Goal: Information Seeking & Learning: Learn about a topic

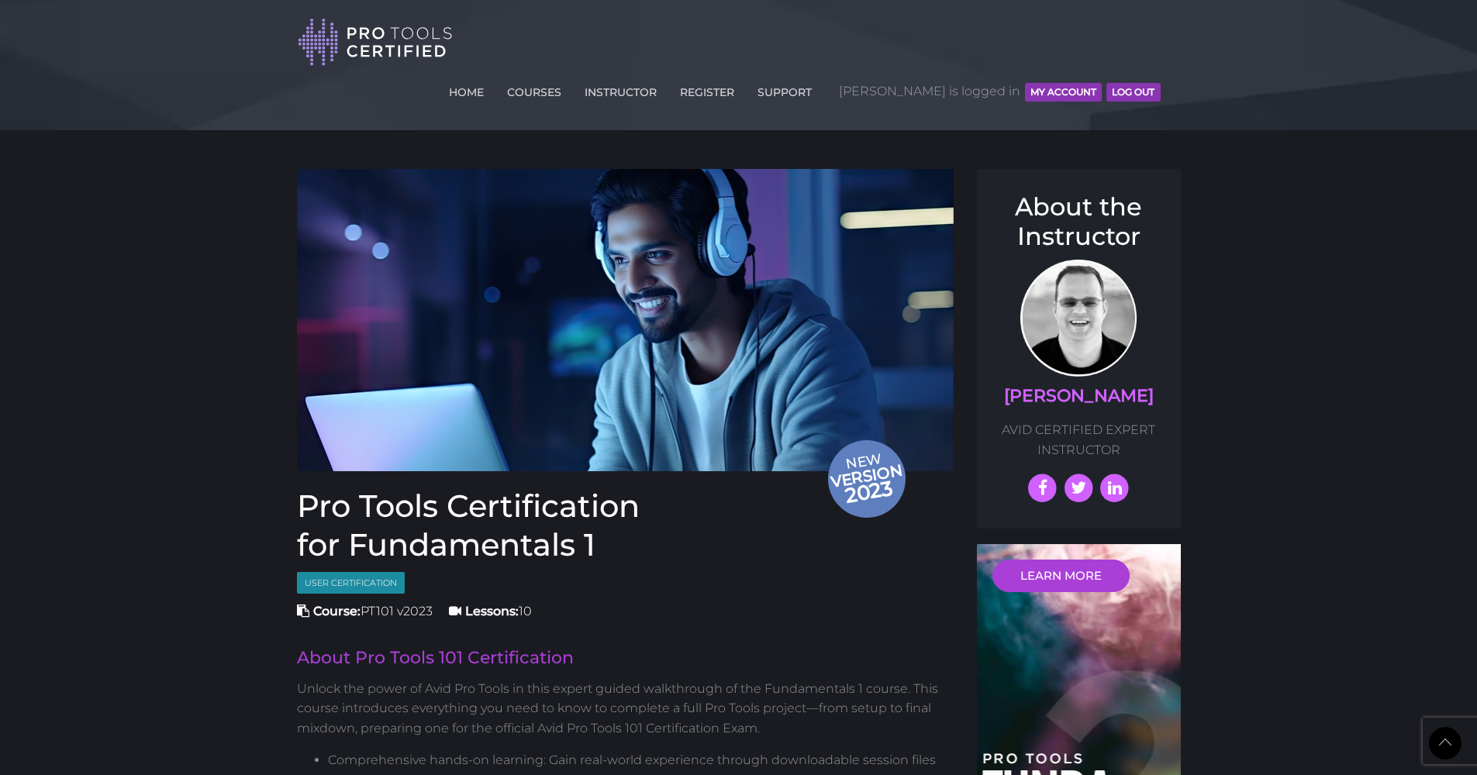
scroll to position [2573, 0]
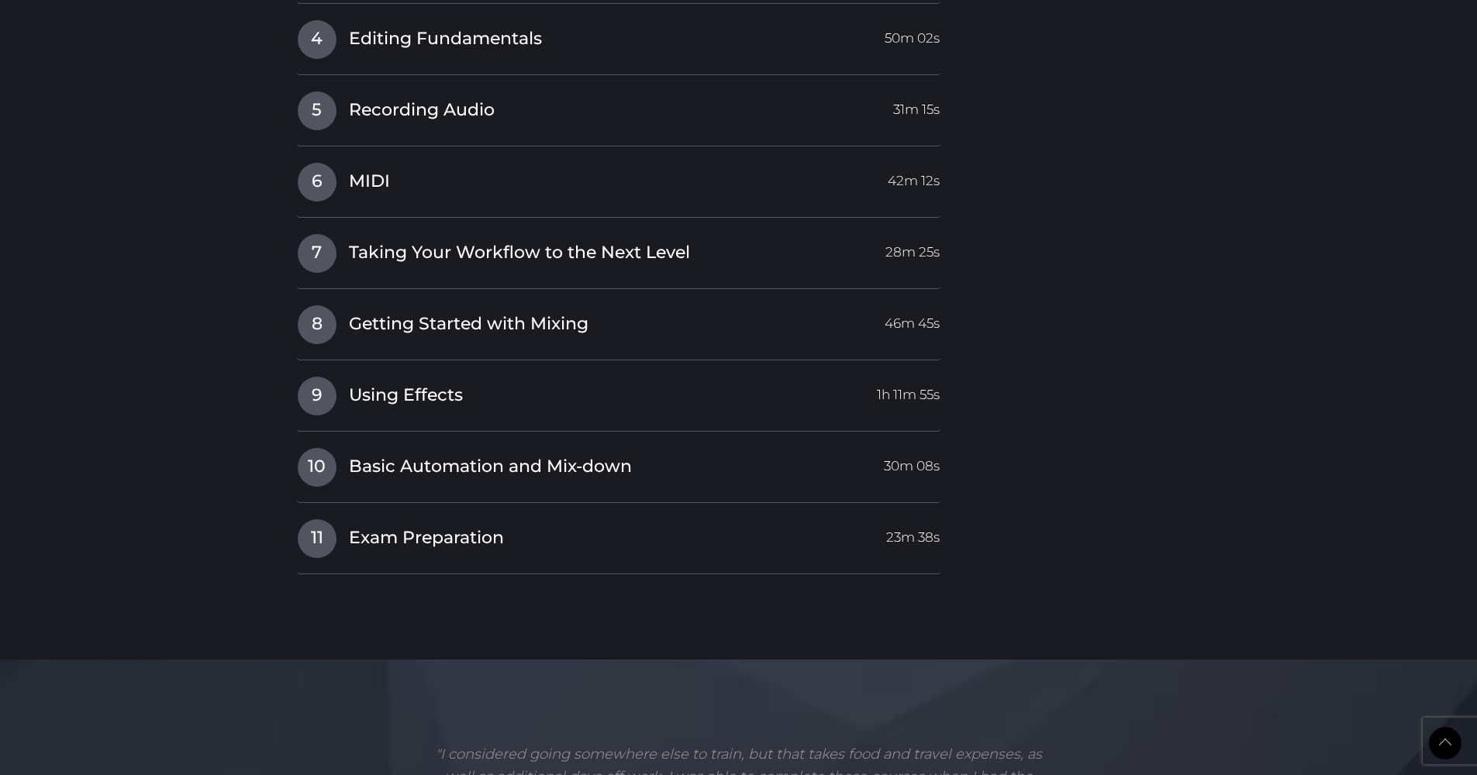
click at [419, 526] on span "Exam Preparation" at bounding box center [426, 538] width 155 height 24
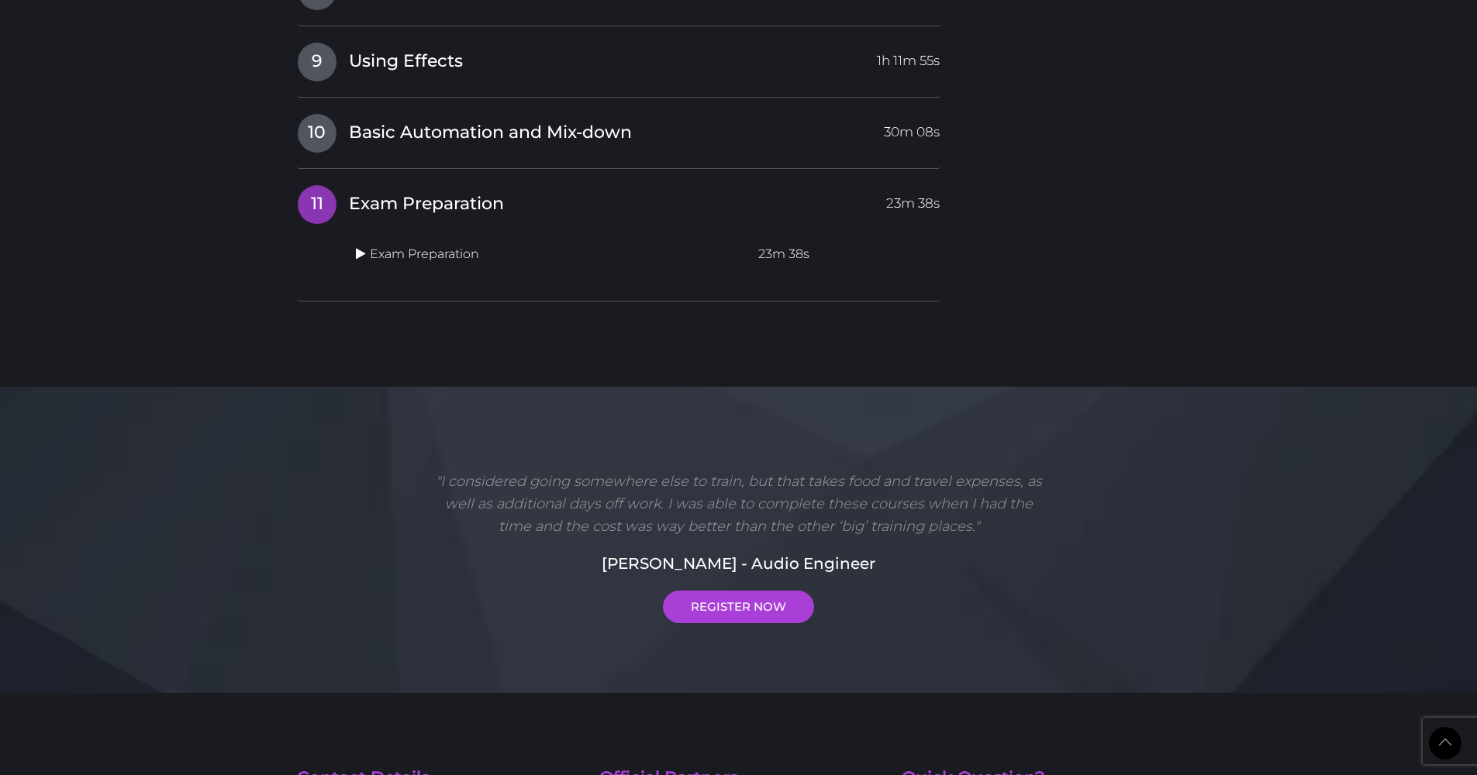
click at [358, 247] on link at bounding box center [363, 254] width 14 height 15
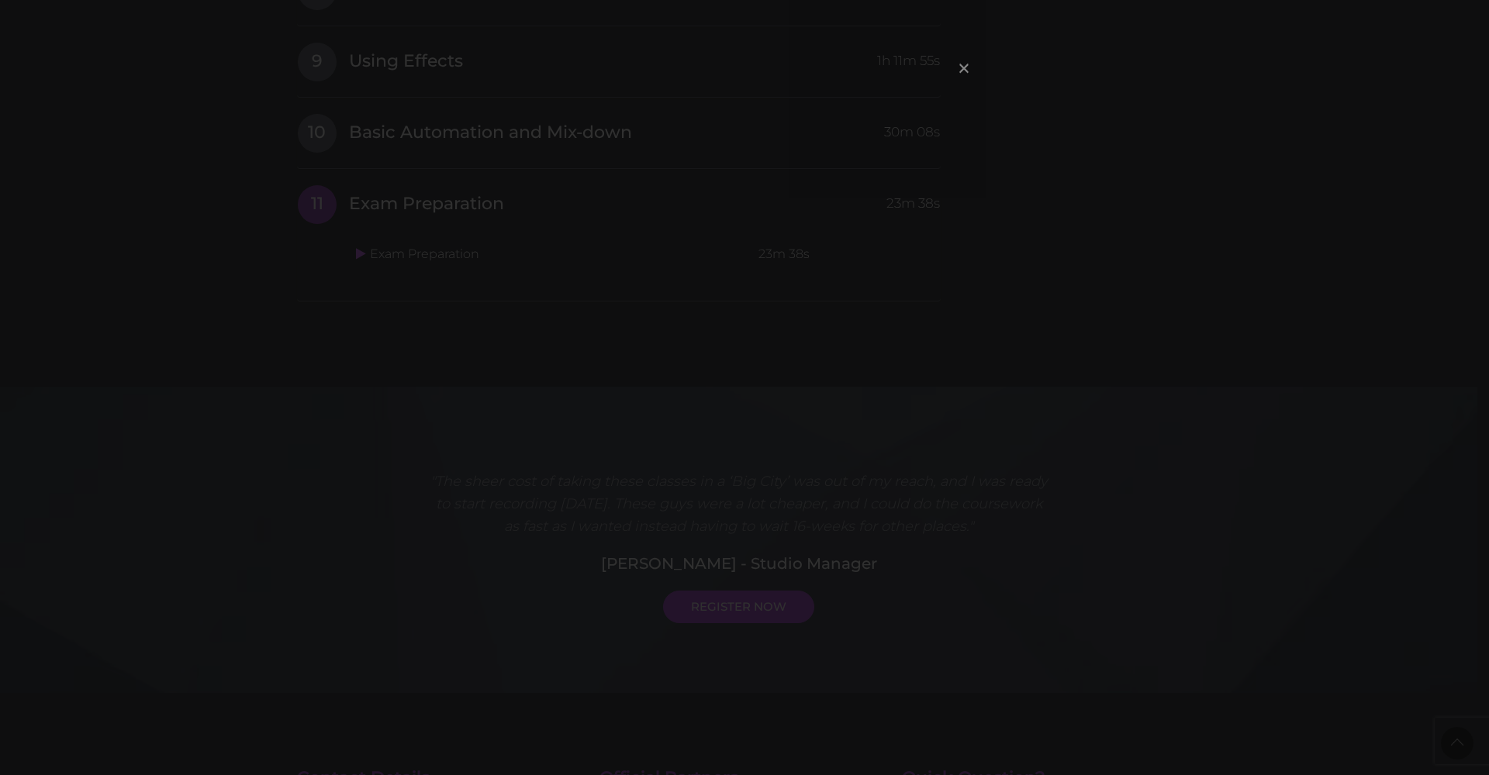
click at [961, 72] on span "×" at bounding box center [964, 67] width 16 height 33
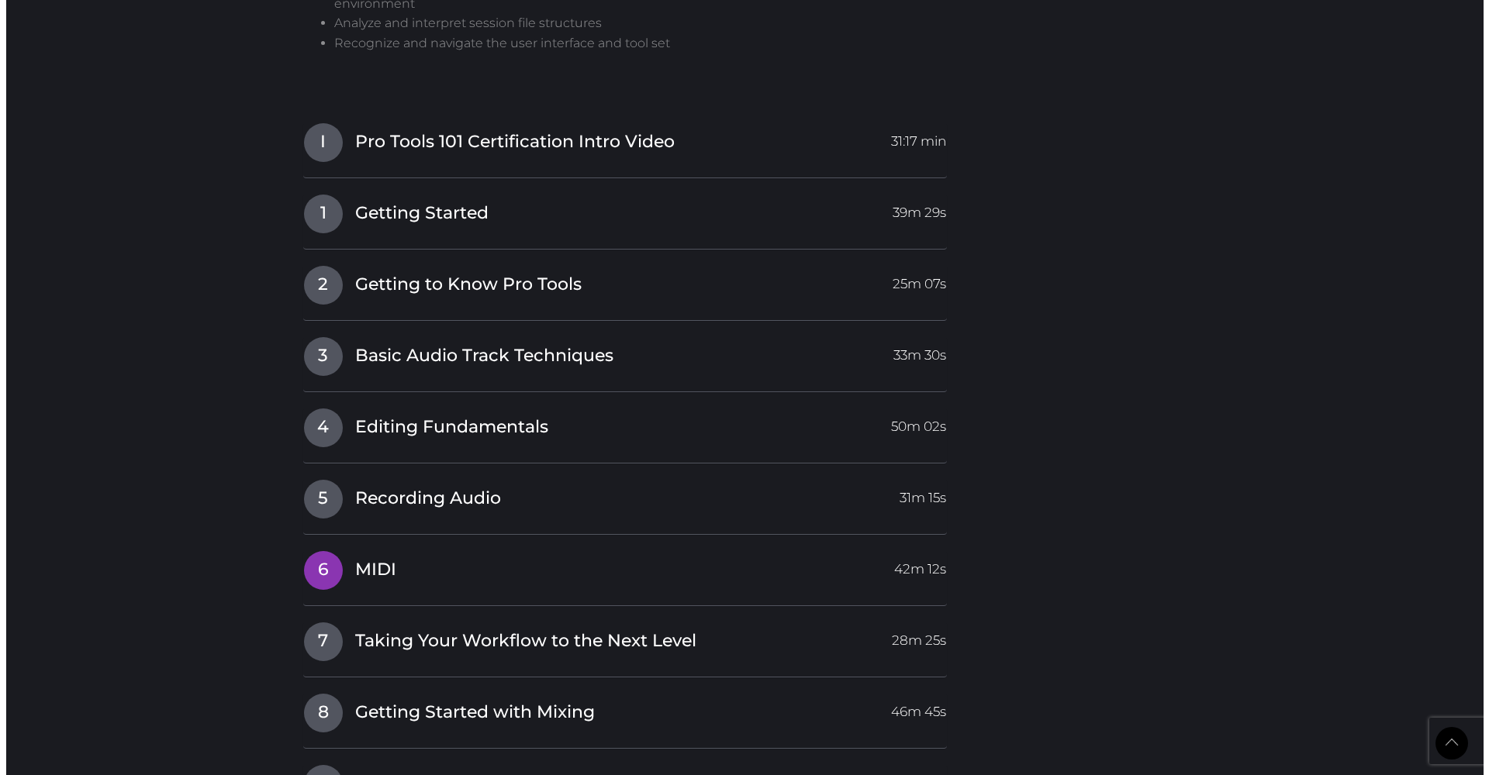
scroll to position [1885, 0]
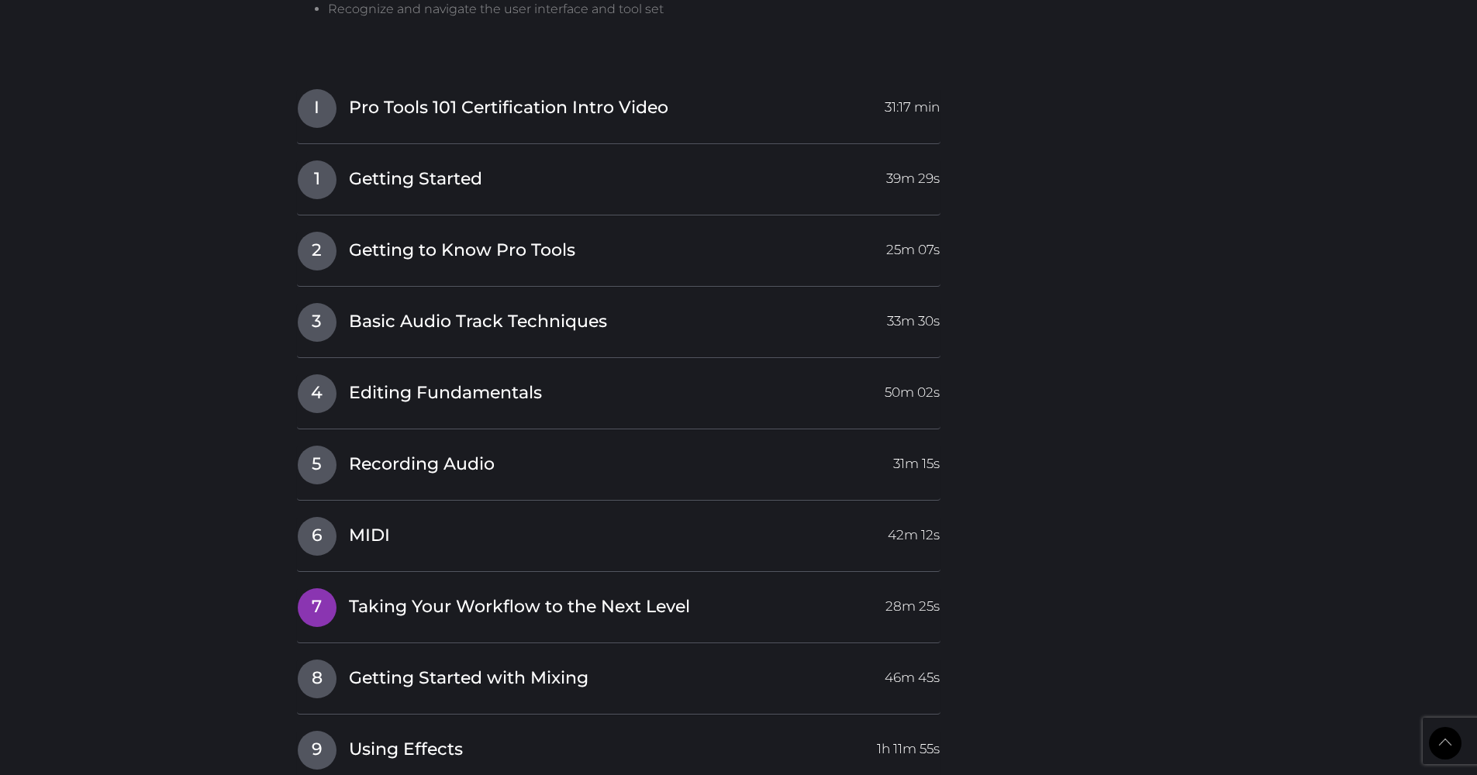
click at [543, 595] on span "Taking Your Workflow to the Next Level" at bounding box center [519, 607] width 341 height 24
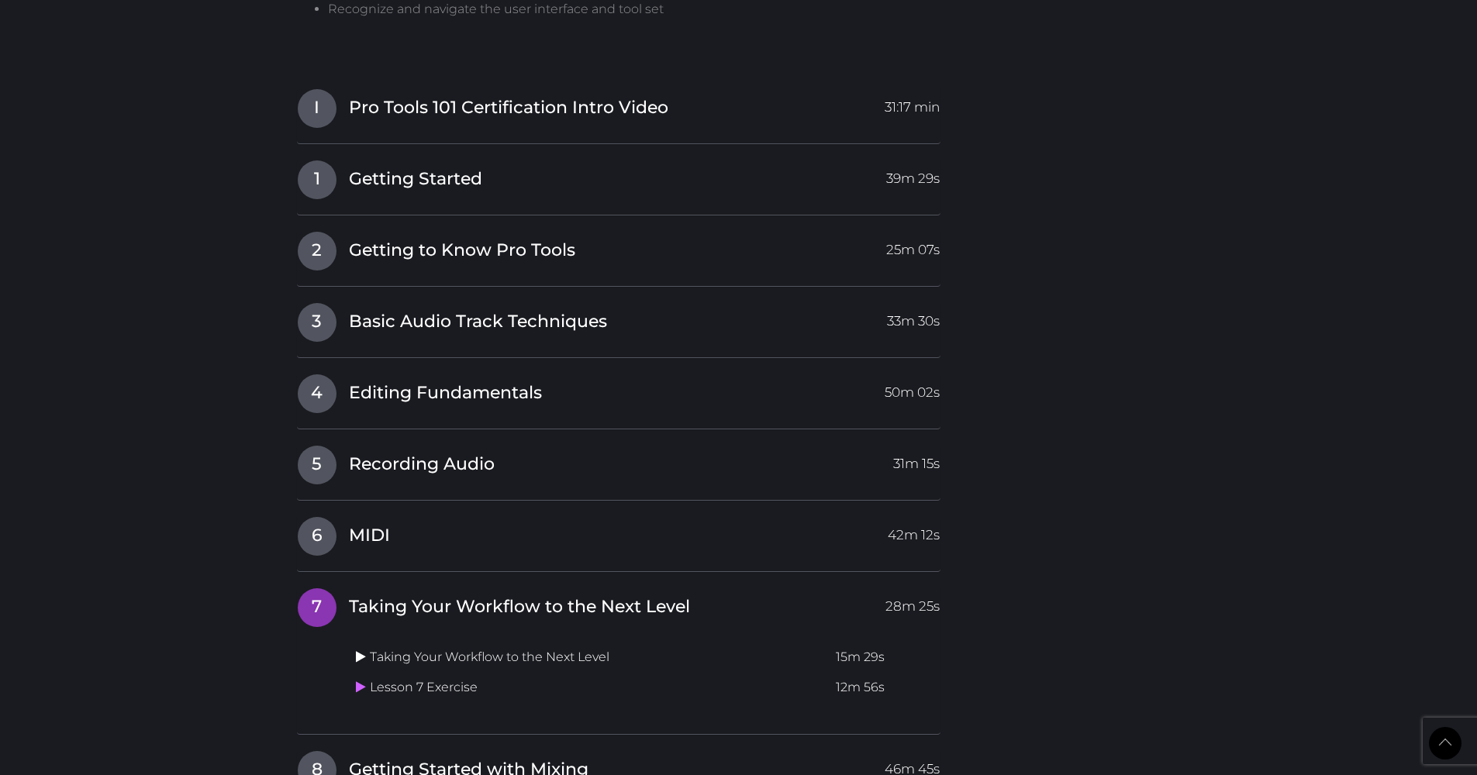
click at [363, 650] on icon at bounding box center [361, 656] width 10 height 12
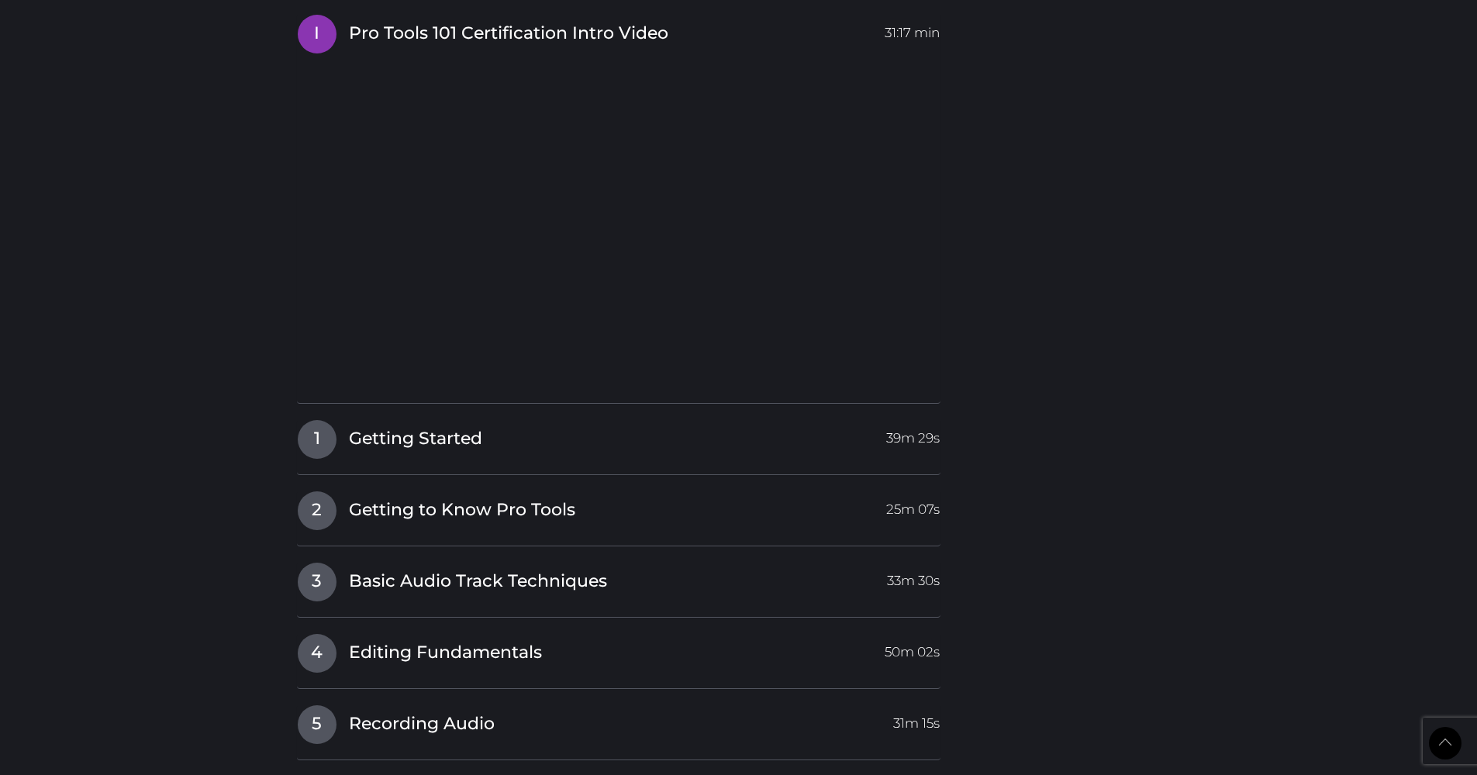
scroll to position [2504, 0]
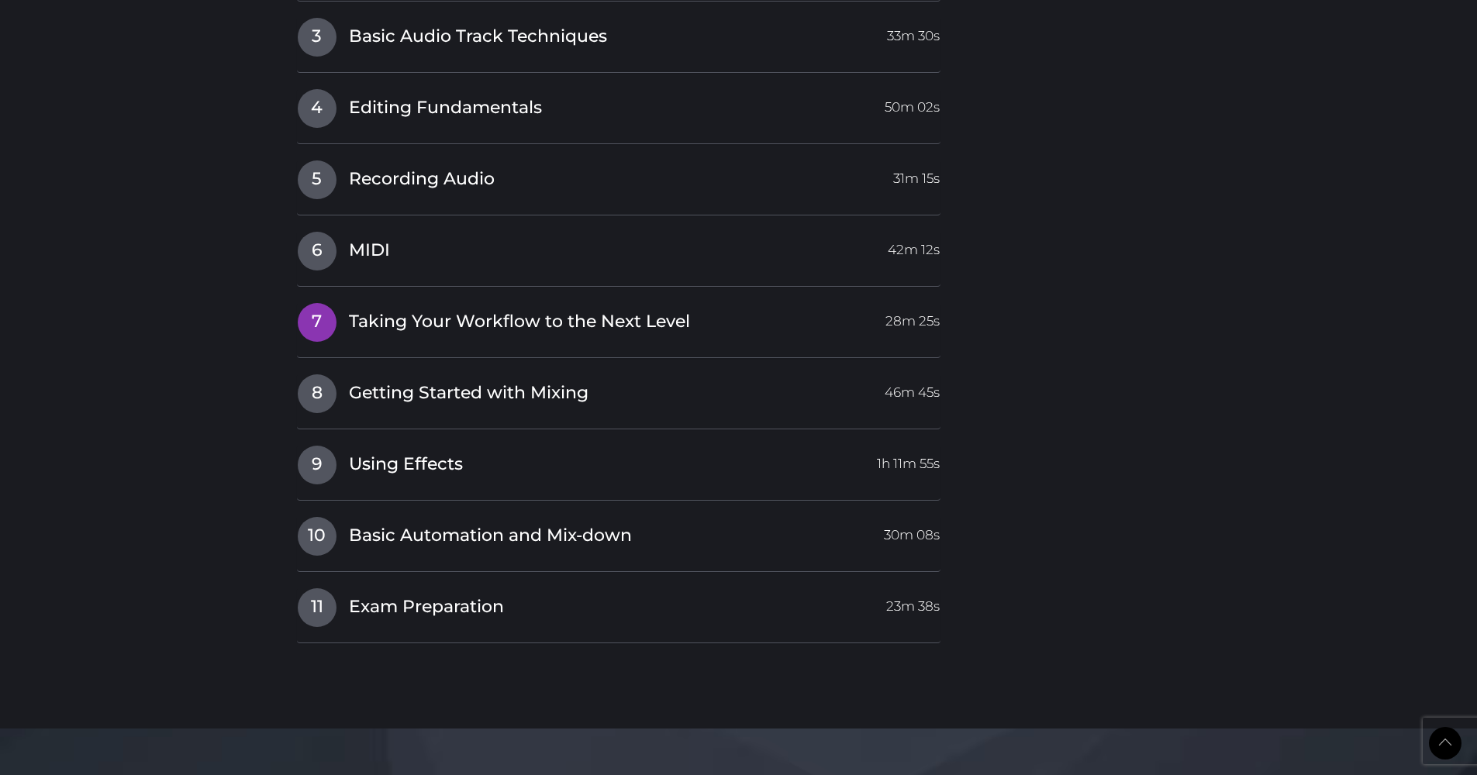
click at [423, 310] on span "Taking Your Workflow to the Next Level" at bounding box center [519, 322] width 341 height 24
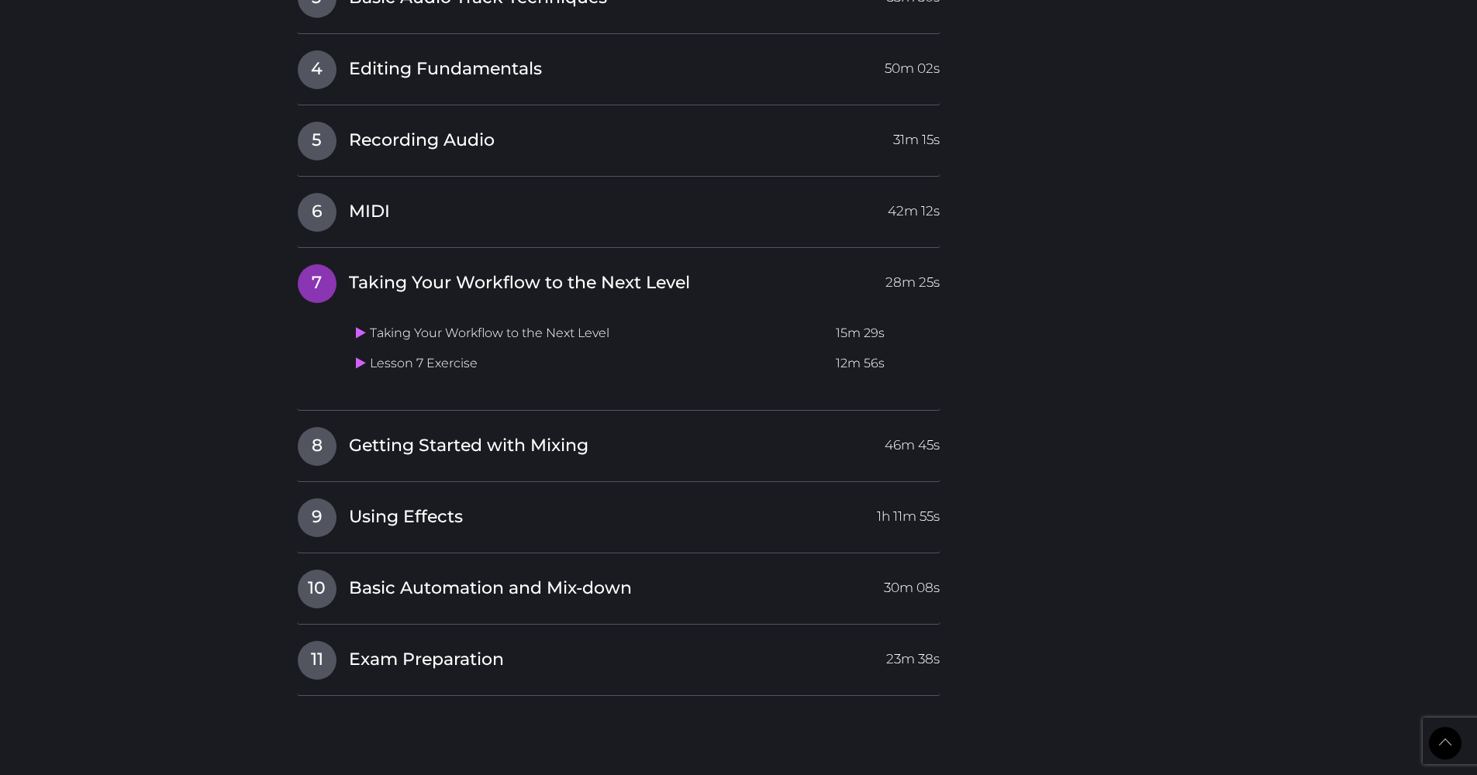
scroll to position [2106, 0]
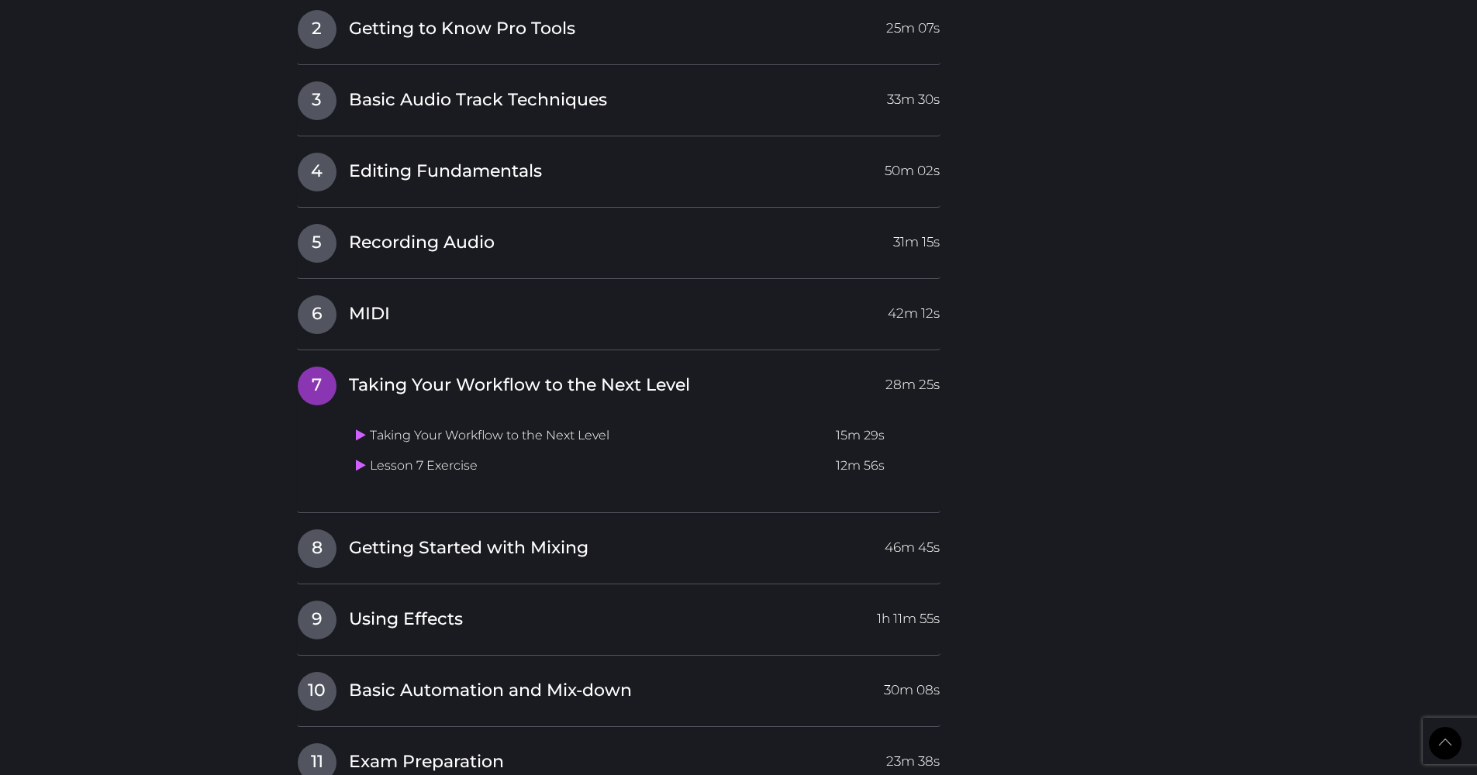
click at [354, 421] on td "Taking Your Workflow to the Next Level" at bounding box center [590, 436] width 481 height 30
click at [359, 429] on icon at bounding box center [361, 435] width 10 height 12
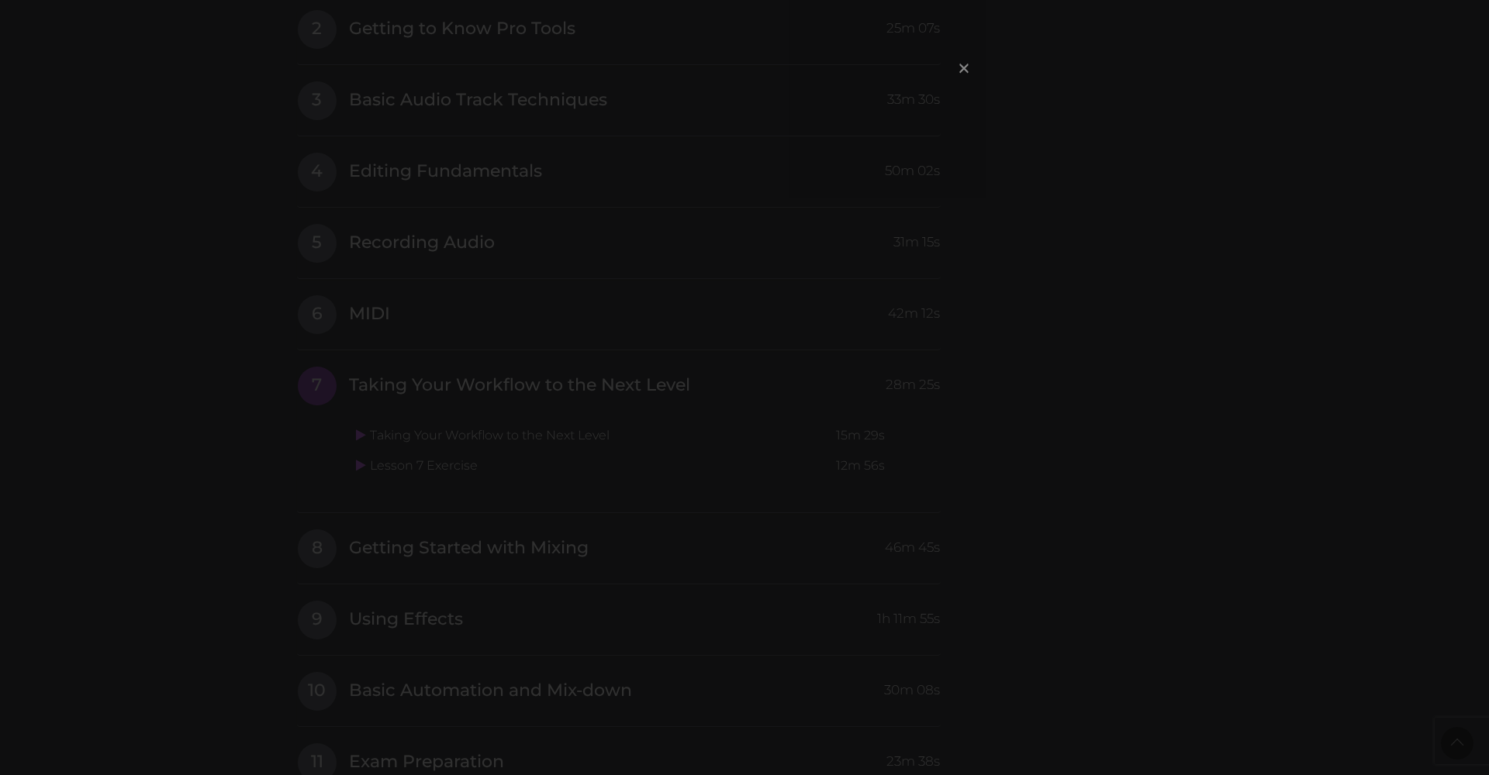
click at [961, 73] on span "×" at bounding box center [964, 67] width 16 height 33
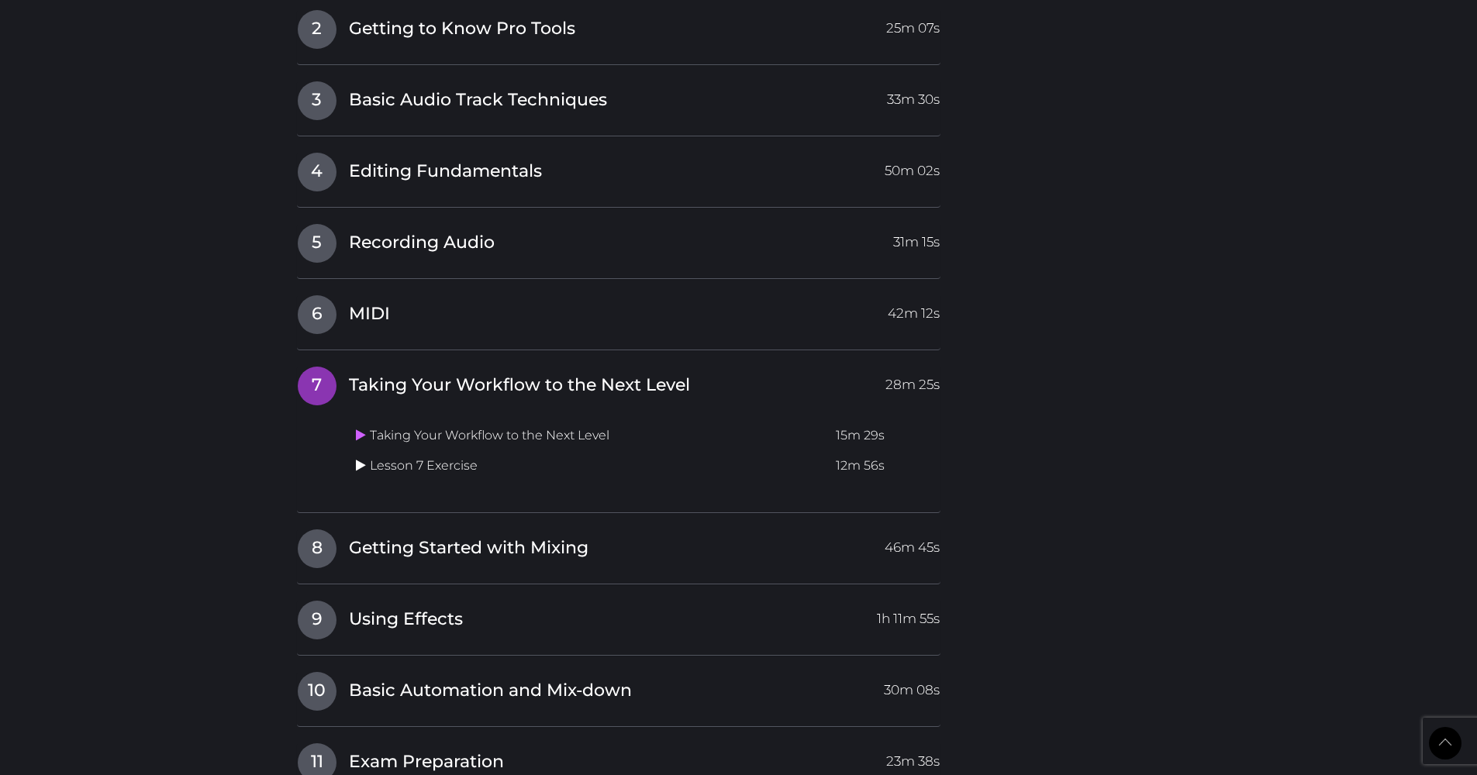
click at [363, 459] on icon at bounding box center [361, 465] width 10 height 12
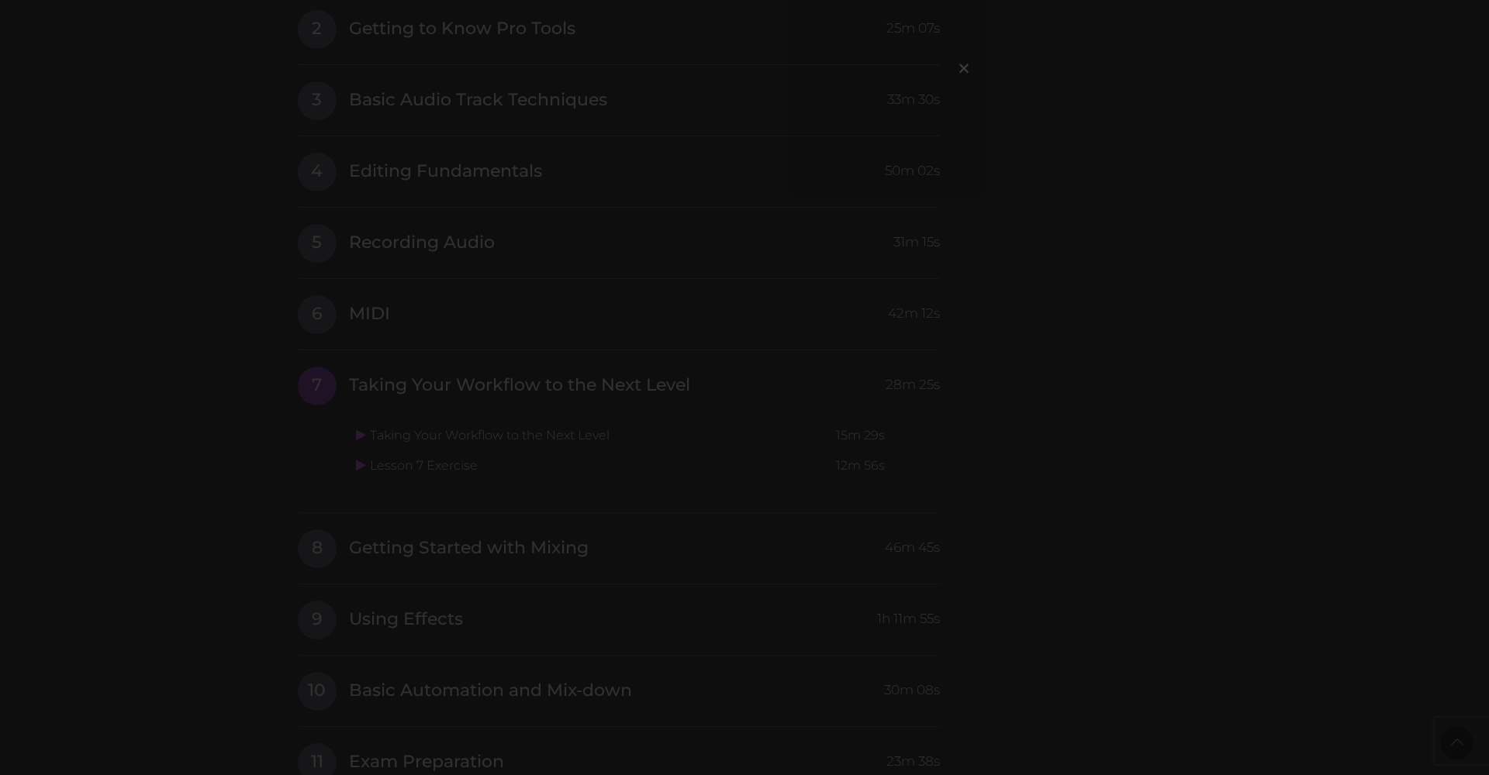
click at [1061, 278] on div "×" at bounding box center [744, 387] width 1489 height 775
